Goal: Information Seeking & Learning: Find specific fact

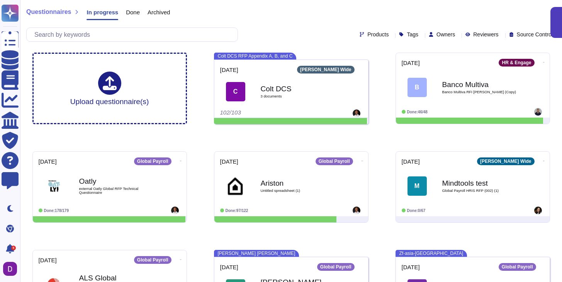
click at [133, 14] on span "Done" at bounding box center [133, 12] width 14 height 6
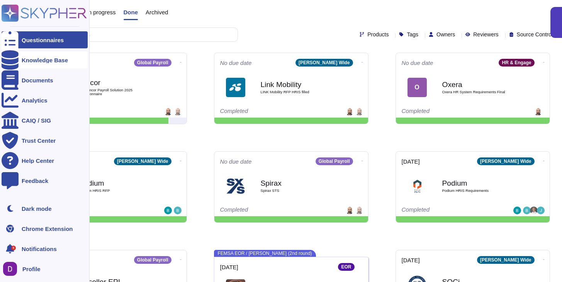
click at [12, 57] on icon at bounding box center [10, 59] width 17 height 19
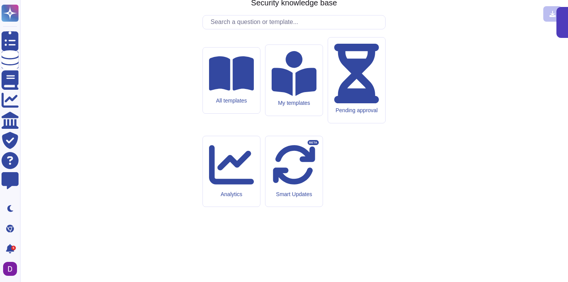
click at [235, 29] on input "text" at bounding box center [296, 22] width 179 height 14
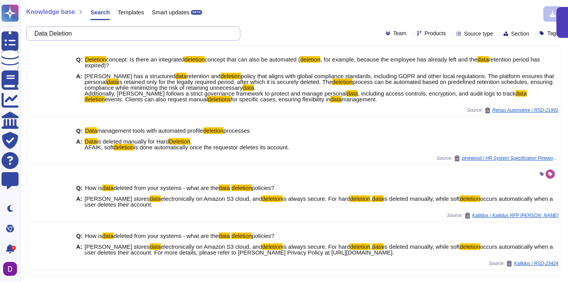
click at [90, 33] on input "Data Deletion" at bounding box center [132, 34] width 202 height 14
drag, startPoint x: 84, startPoint y: 34, endPoint x: 37, endPoint y: 33, distance: 46.8
click at [37, 33] on input "Data Deletion" at bounding box center [132, 34] width 202 height 14
paste input "escribe the process and in which scenarios removable media and other storage de…"
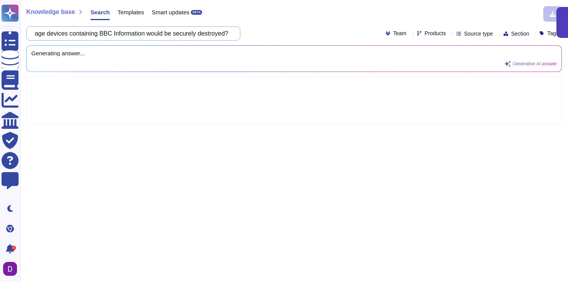
click at [108, 34] on input "Describe the process and in which scenarios removable media and other storage d…" at bounding box center [132, 34] width 202 height 14
type input "Describe the process and in which scenarios removable media and other storage d…"
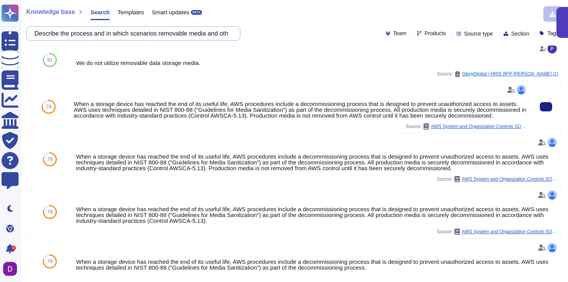
scroll to position [0, 0]
